Goal: Information Seeking & Learning: Learn about a topic

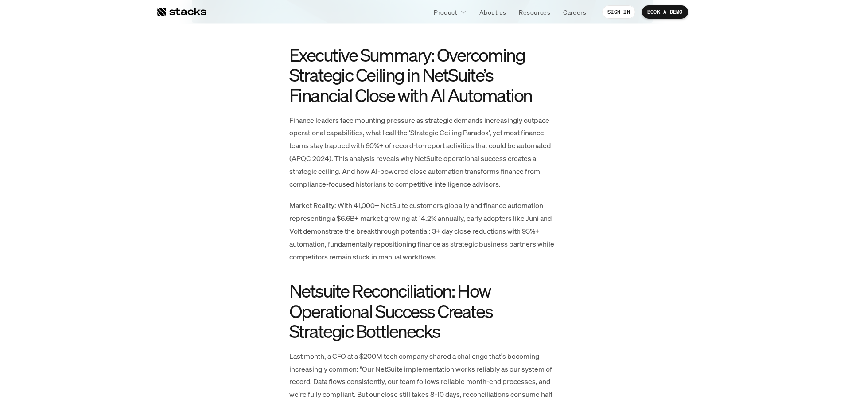
scroll to position [443, 0]
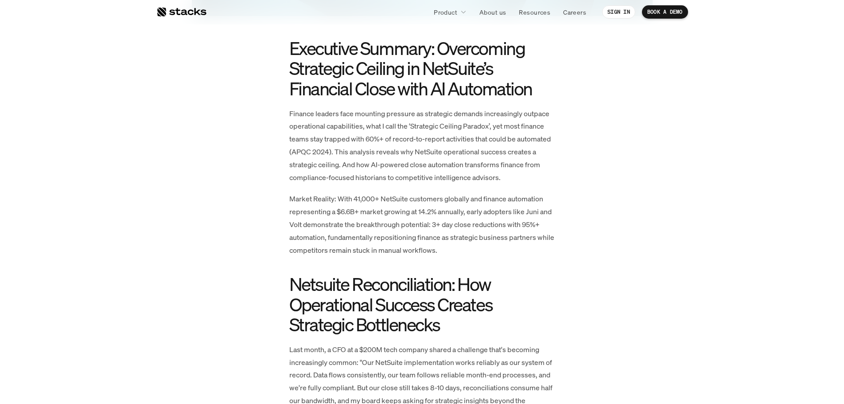
click at [337, 166] on p "Finance leaders face mounting pressure as strategic demands increasingly outpac…" at bounding box center [422, 145] width 266 height 77
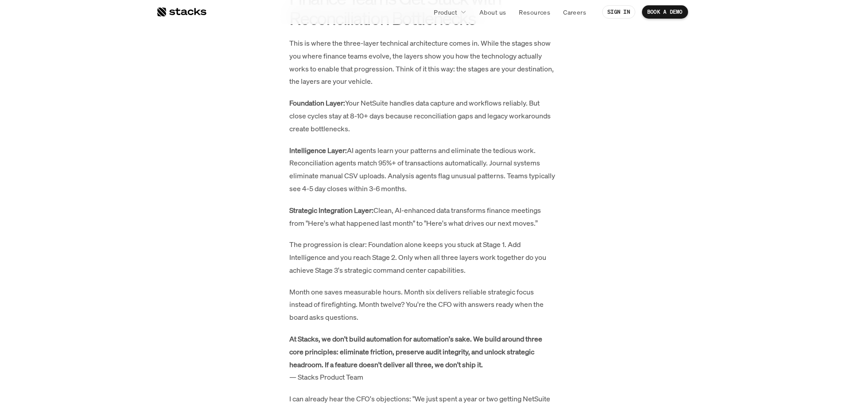
scroll to position [2069, 0]
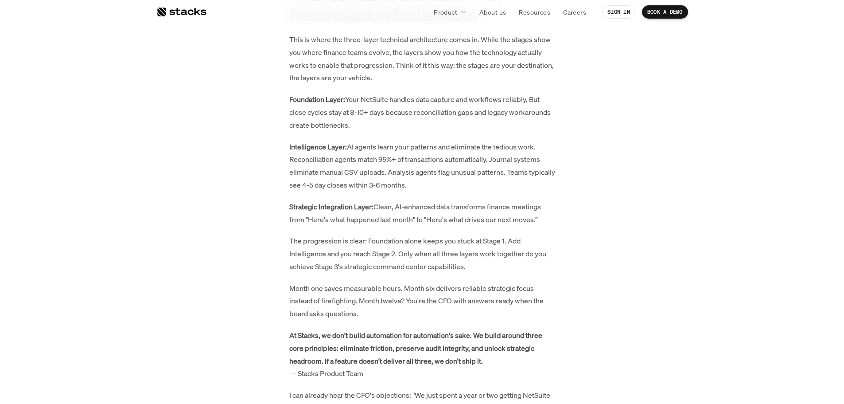
click at [374, 78] on p "This is where the three-layer technical architecture comes in. While the stages…" at bounding box center [422, 58] width 266 height 51
click at [345, 315] on p "Month one saves measurable hours. Month six delivers reliable strategic focus i…" at bounding box center [422, 301] width 266 height 38
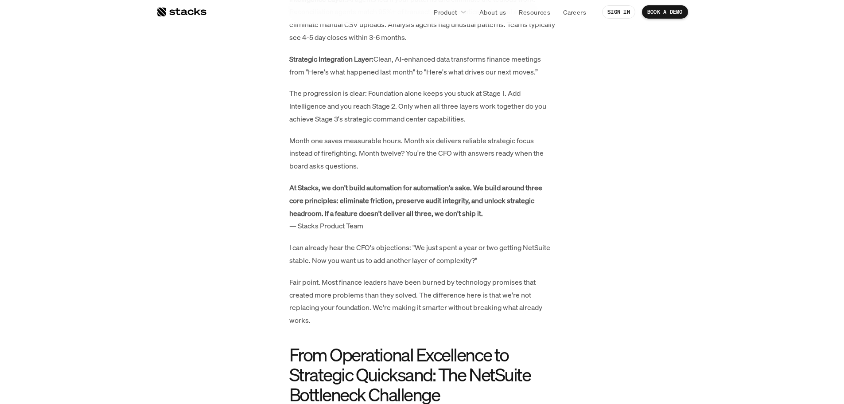
click at [346, 200] on strong "At Stacks, we don't build automation for automation's sake. We build around thr…" at bounding box center [416, 200] width 254 height 35
click at [305, 185] on strong "At Stacks, we don't build automation for automation's sake. We build around thr…" at bounding box center [416, 200] width 254 height 35
click at [311, 211] on strong "At Stacks, we don't build automation for automation's sake. We build around thr…" at bounding box center [416, 200] width 254 height 35
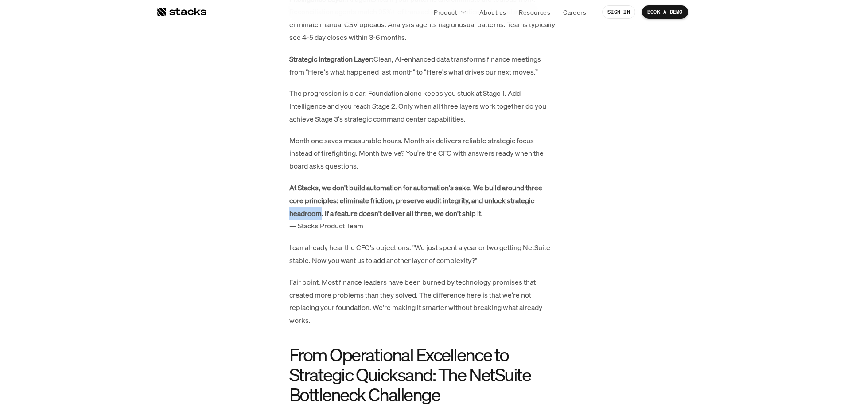
click at [311, 211] on strong "At Stacks, we don't build automation for automation's sake. We build around thr…" at bounding box center [416, 200] width 254 height 35
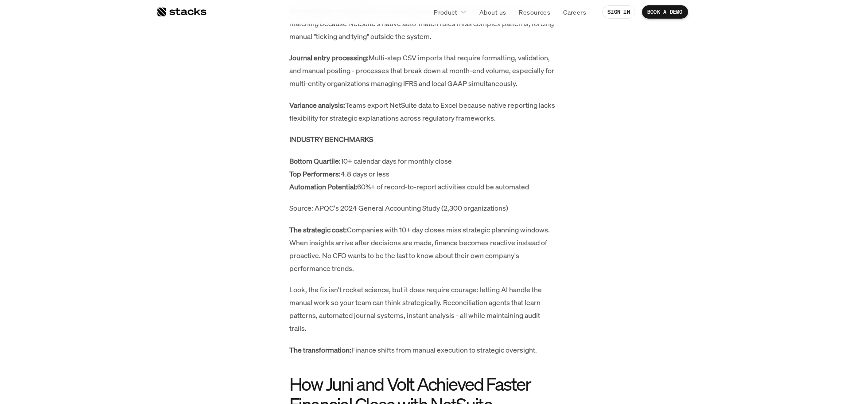
scroll to position [2807, 0]
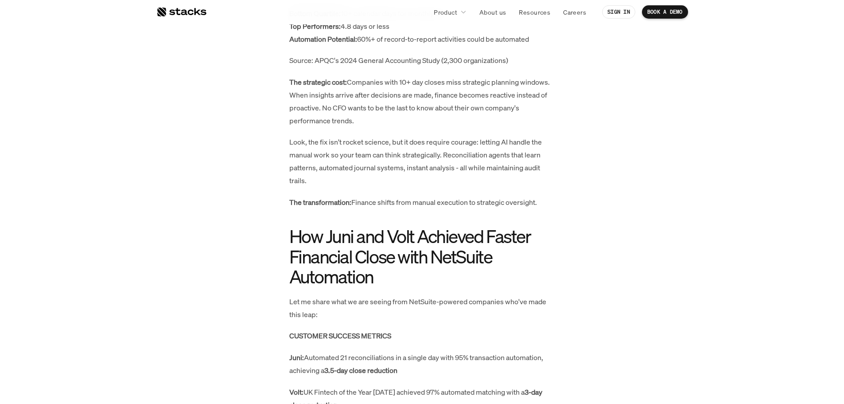
click at [312, 141] on p "Look, the fix isn't rocket science, but it does require courage: letting AI han…" at bounding box center [422, 161] width 266 height 51
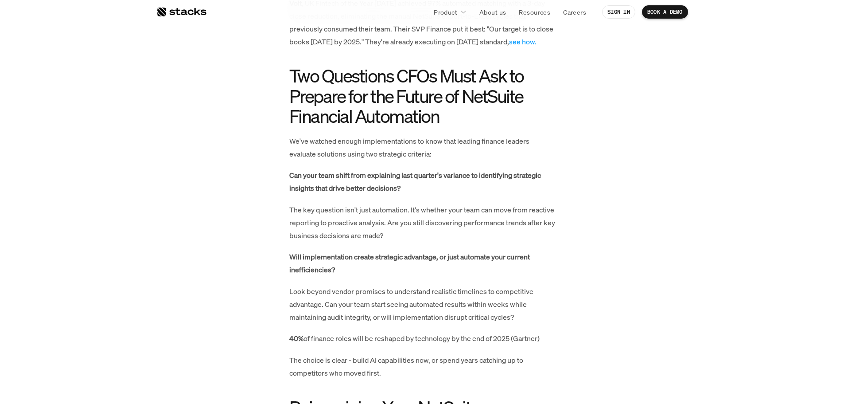
scroll to position [3399, 0]
